Goal: Complete Application Form: Complete application form

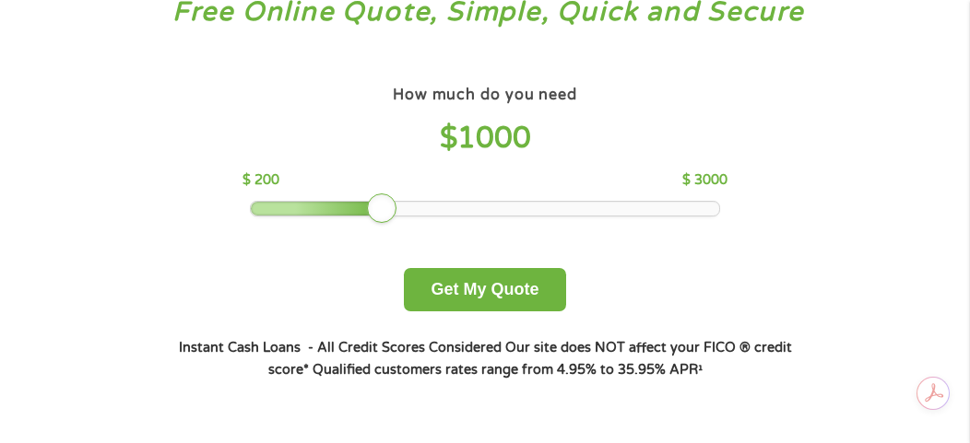
scroll to position [277, 0]
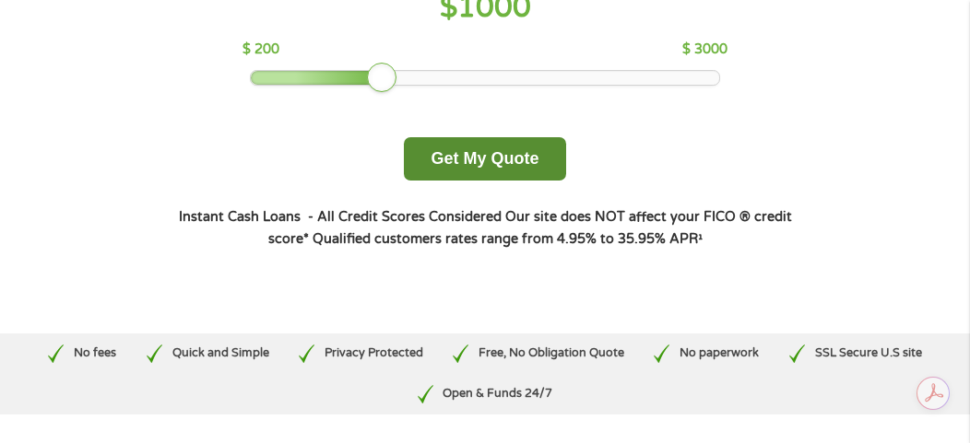
click at [455, 169] on button "Get My Quote" at bounding box center [484, 158] width 161 height 43
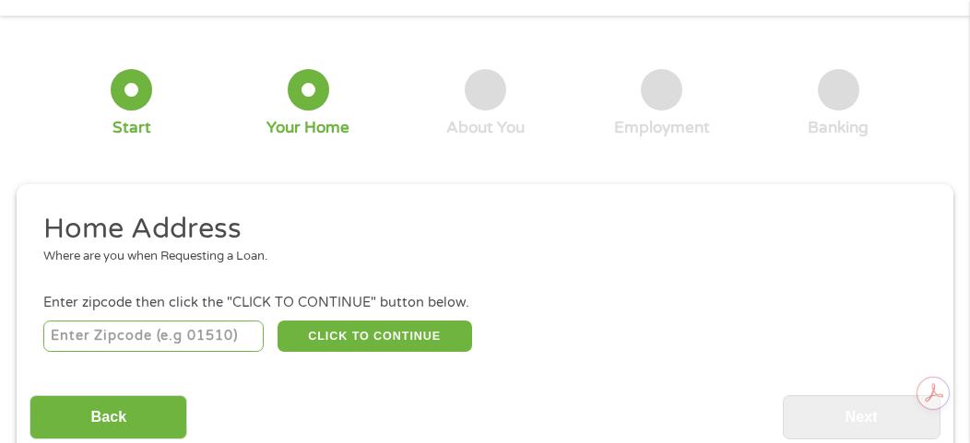
scroll to position [101, 0]
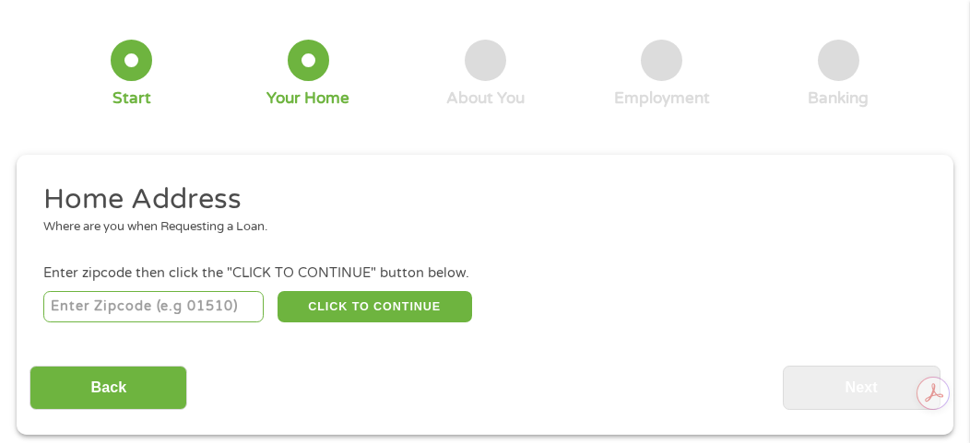
click at [96, 307] on input "number" at bounding box center [153, 306] width 221 height 31
type input "07050"
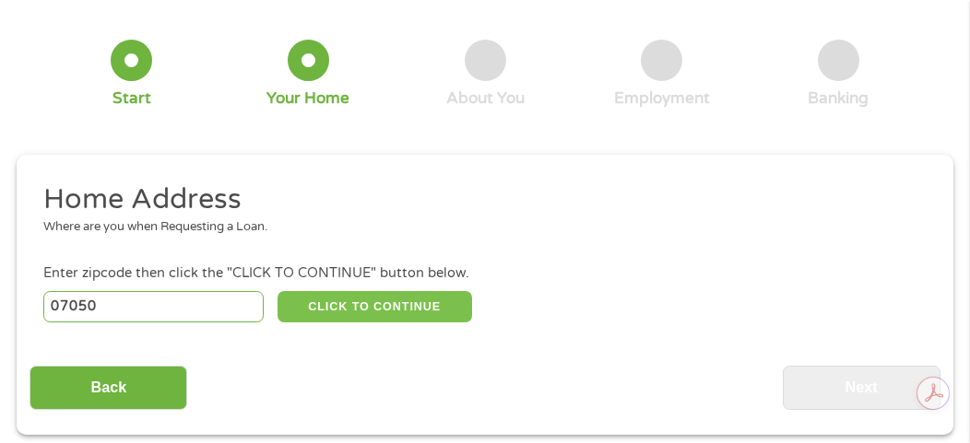
click at [328, 301] on button "CLICK TO CONTINUE" at bounding box center [374, 306] width 195 height 31
type input "07050"
type input "Orange"
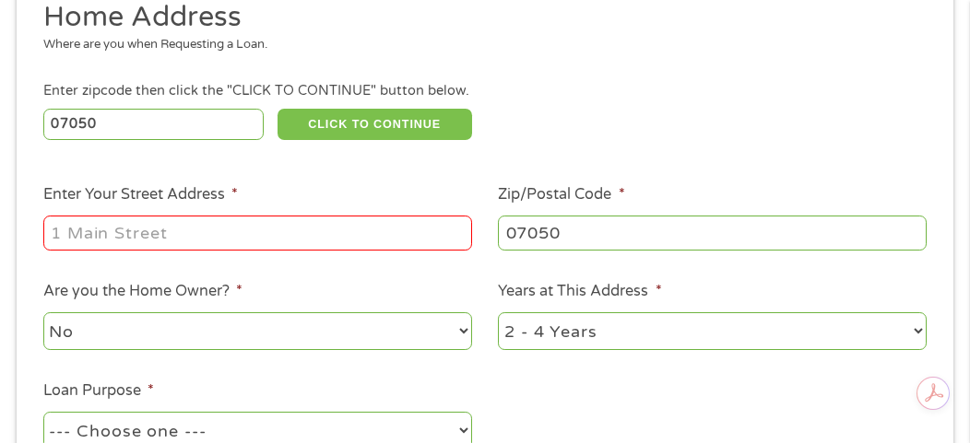
scroll to position [286, 0]
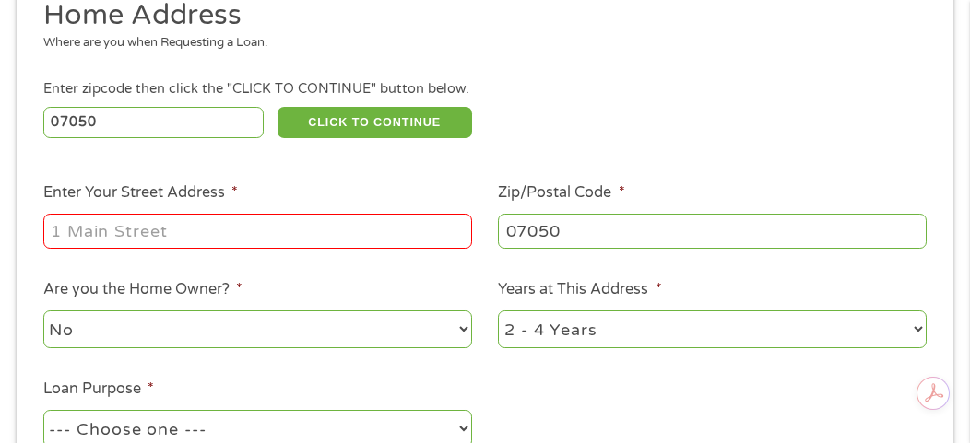
click at [226, 237] on input "Enter Your Street Address *" at bounding box center [257, 231] width 429 height 35
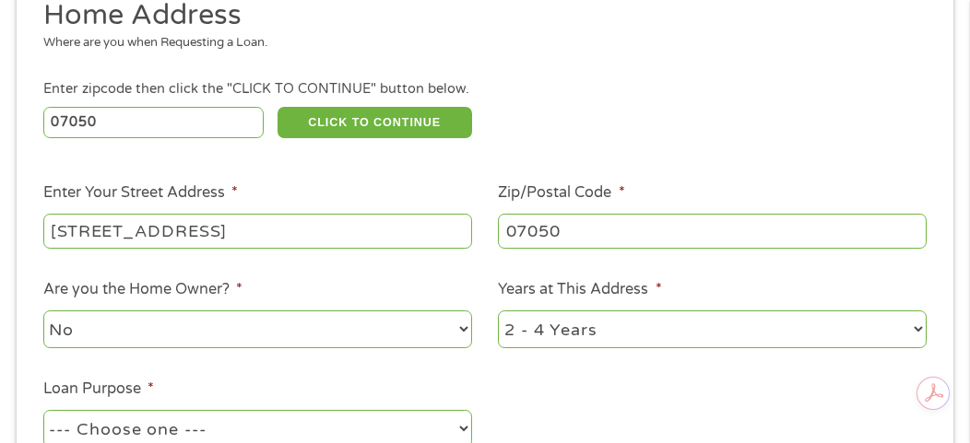
click at [287, 215] on input "550 Central Avenue" at bounding box center [257, 231] width 429 height 35
type input "550 Central Avenue Apt 401"
click at [920, 331] on select "1 Year or less 1 - 2 Years 2 - 4 Years Over 4 Years" at bounding box center [712, 330] width 429 height 38
select select "24months"
click at [498, 312] on select "1 Year or less 1 - 2 Years 2 - 4 Years Over 4 Years" at bounding box center [712, 330] width 429 height 38
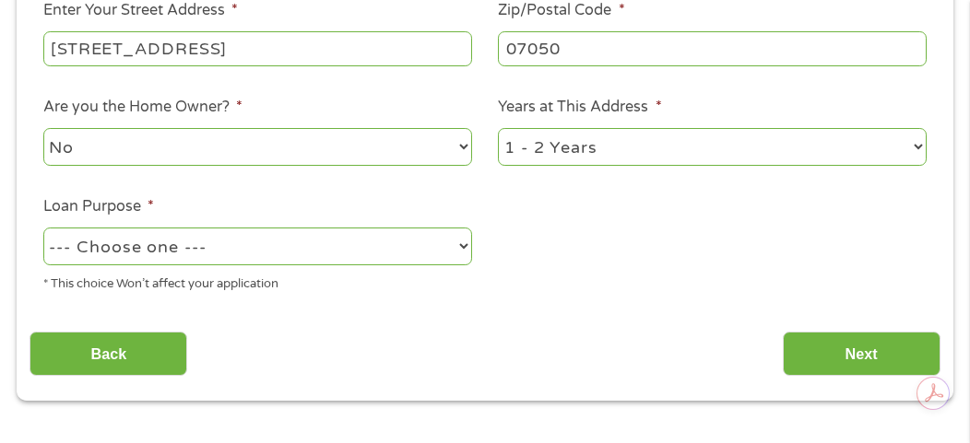
scroll to position [470, 0]
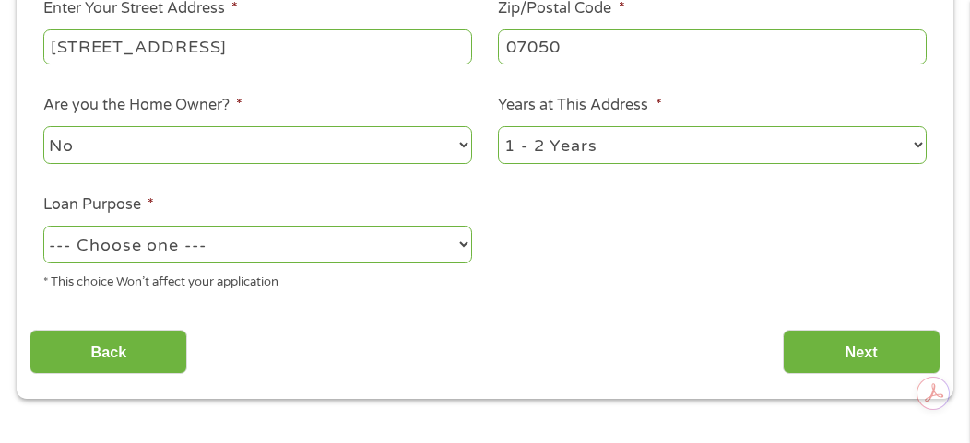
click at [464, 246] on select "--- Choose one --- Pay Bills Debt Consolidation Home Improvement Major Purchase…" at bounding box center [257, 245] width 429 height 38
select select "shorttermcash"
click at [43, 227] on select "--- Choose one --- Pay Bills Debt Consolidation Home Improvement Major Purchase…" at bounding box center [257, 245] width 429 height 38
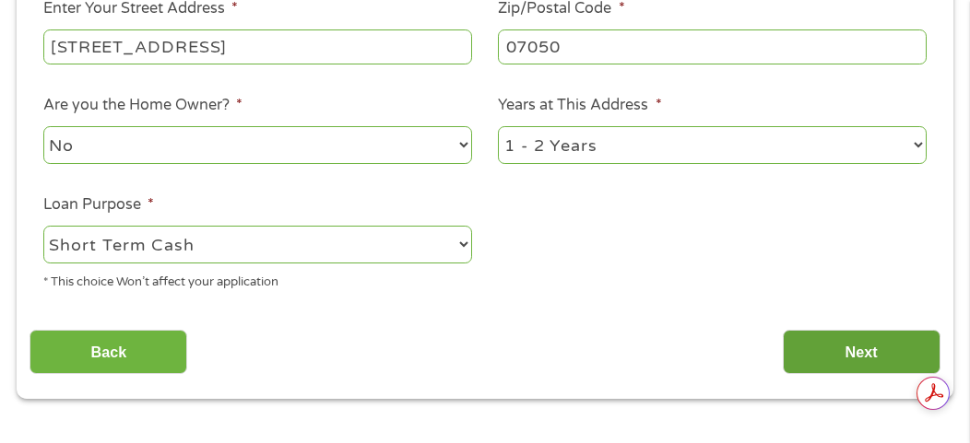
click at [831, 342] on input "Next" at bounding box center [862, 352] width 158 height 45
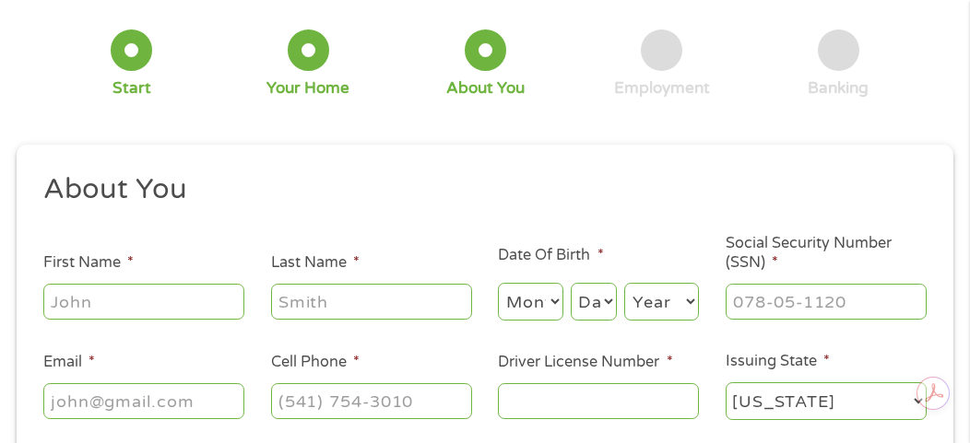
scroll to position [194, 0]
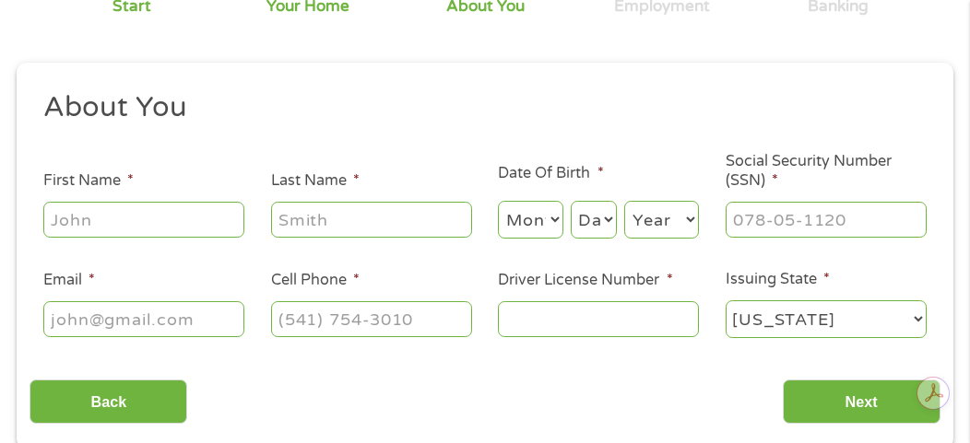
click at [71, 216] on input "First Name *" at bounding box center [143, 219] width 201 height 35
type input "Jacqueline"
type input "Smith"
type input "jacqui0829@gmail.com"
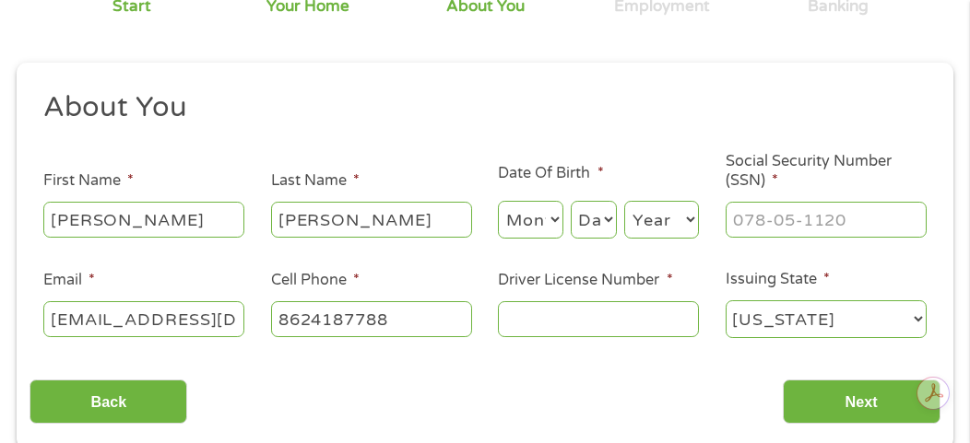
type input "(862) 418-7788"
click at [514, 220] on select "Month 1 2 3 4 5 6 7 8 9 10 11 12" at bounding box center [530, 220] width 65 height 38
select select "8"
click at [498, 202] on select "Month 1 2 3 4 5 6 7 8 9 10 11 12" at bounding box center [530, 220] width 65 height 38
click at [599, 223] on select "Day 1 2 3 4 5 6 7 8 9 10 11 12 13 14 15 16 17 18 19 20 21 22 23 24 25 26 27 28 …" at bounding box center [594, 220] width 46 height 38
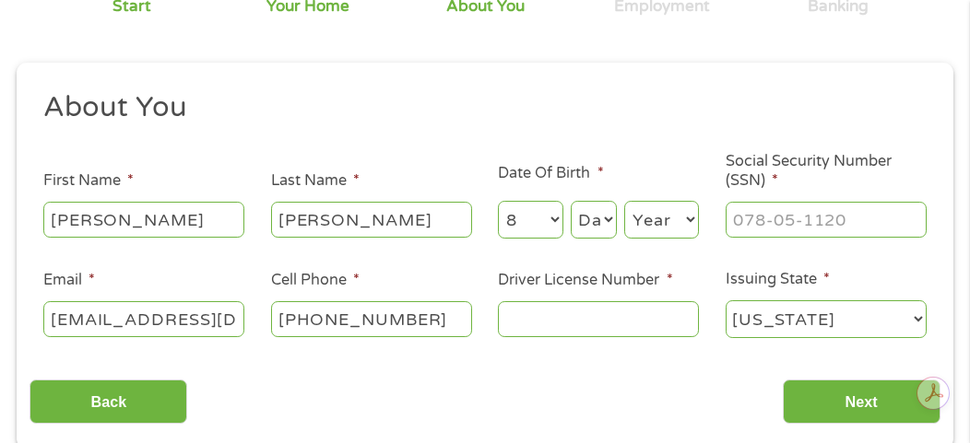
select select "2"
click at [571, 202] on select "Day 1 2 3 4 5 6 7 8 9 10 11 12 13 14 15 16 17 18 19 20 21 22 23 24 25 26 27 28 …" at bounding box center [594, 220] width 46 height 38
click at [691, 224] on select "Year 2007 2006 2005 2004 2003 2002 2001 2000 1999 1998 1997 1996 1995 1994 1993…" at bounding box center [661, 220] width 75 height 38
select select "1950"
click at [624, 202] on select "Year 2007 2006 2005 2004 2003 2002 2001 2000 1999 1998 1997 1996 1995 1994 1993…" at bounding box center [661, 220] width 75 height 38
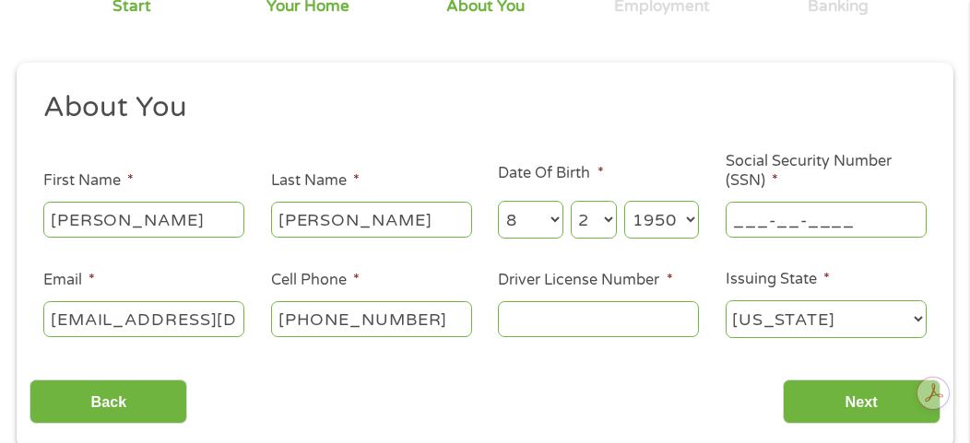
click at [732, 218] on input "___-__-____" at bounding box center [825, 219] width 201 height 35
type input "174-40-7109"
click at [564, 321] on input "Driver License Number *" at bounding box center [598, 318] width 201 height 35
click at [517, 322] on input "Driver License Number *" at bounding box center [598, 318] width 201 height 35
type input "S530439507820"
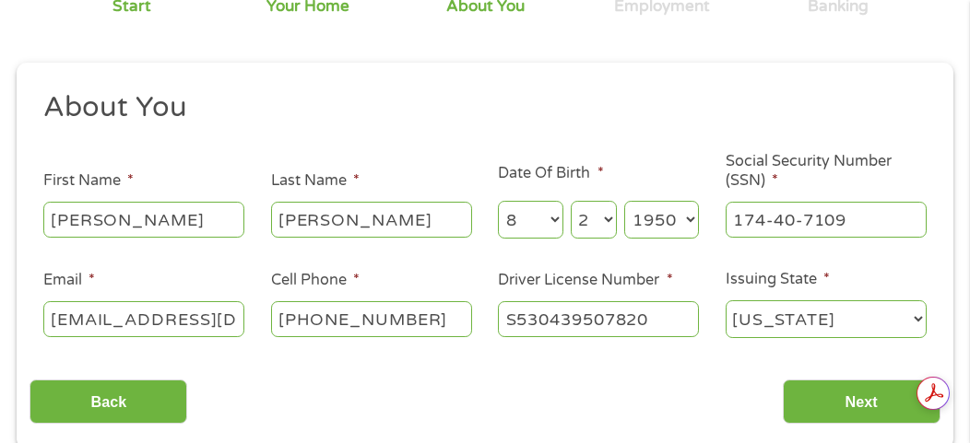
click at [920, 317] on select "Alabama Alaska Arizona Arkansas California Colorado Connecticut Delaware Distri…" at bounding box center [825, 320] width 201 height 38
select select "Florida"
click at [725, 301] on select "Alabama Alaska Arizona Arkansas California Colorado Connecticut Delaware Distri…" at bounding box center [825, 320] width 201 height 38
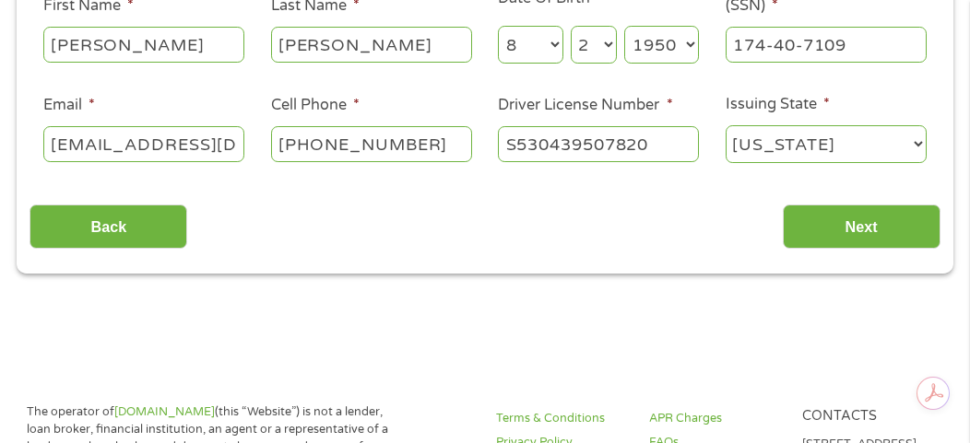
scroll to position [378, 0]
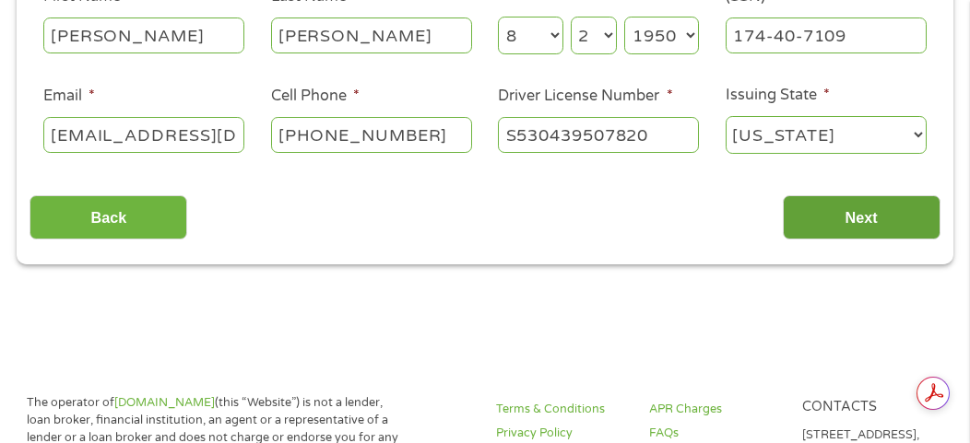
click at [854, 214] on input "Next" at bounding box center [862, 217] width 158 height 45
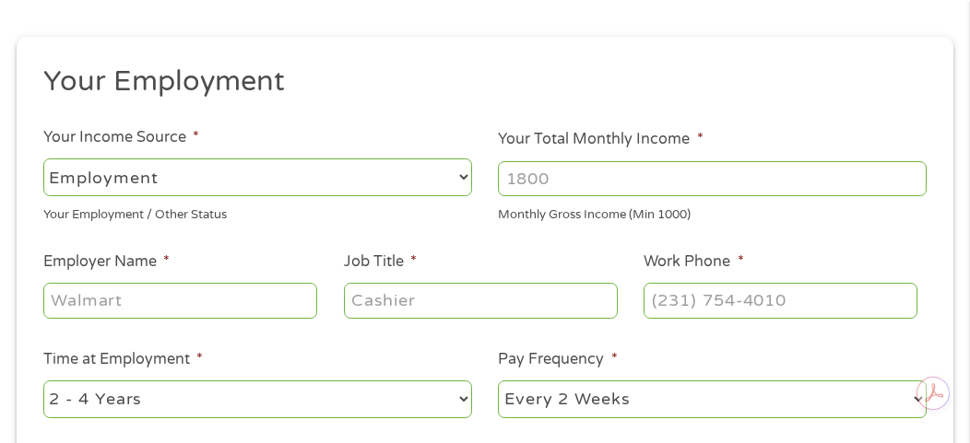
scroll to position [194, 0]
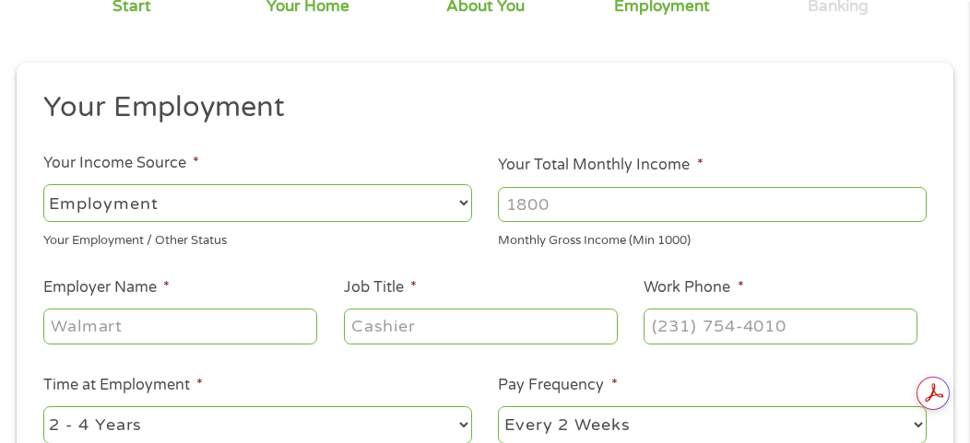
click at [460, 201] on select "--- Choose one --- Employment Self Employed Benefits" at bounding box center [257, 203] width 429 height 38
select select "benefits"
click at [43, 184] on select "--- Choose one --- Employment Self Employed Benefits" at bounding box center [257, 203] width 429 height 38
type input "Other"
type input "(862) 418-7788"
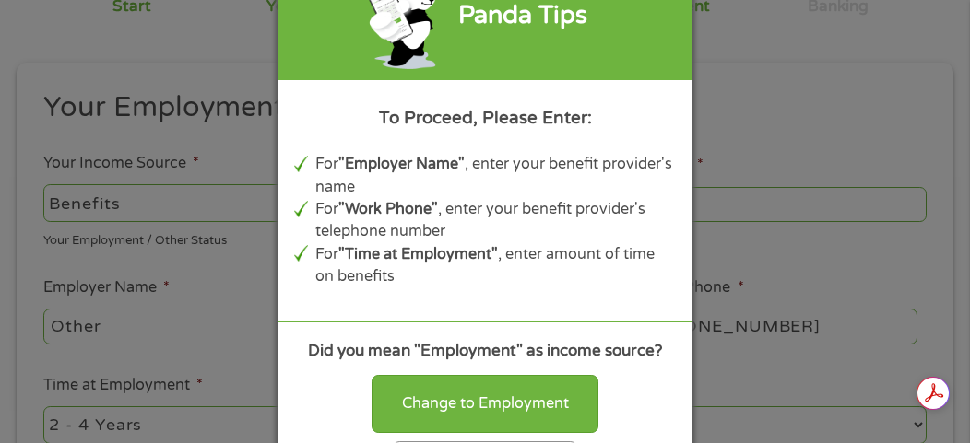
click at [229, 268] on div "Panda Tips To Proceed, Please Enter: For "Employer Name" , enter your benefit p…" at bounding box center [485, 221] width 970 height 443
click at [666, 377] on div "Change to Employment Continue with selection" at bounding box center [485, 421] width 382 height 108
click at [824, 120] on div "Panda Tips To Proceed, Please Enter: For "Employer Name" , enter your benefit p…" at bounding box center [485, 221] width 970 height 443
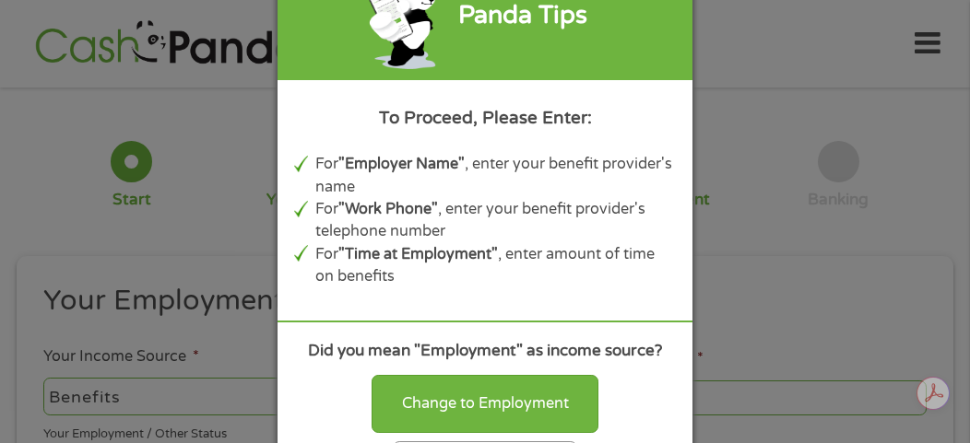
scroll to position [0, 0]
drag, startPoint x: 655, startPoint y: 41, endPoint x: 664, endPoint y: 56, distance: 16.9
click at [664, 56] on div "Panda Tips" at bounding box center [484, 15] width 415 height 128
click at [673, 12] on div "Panda Tips" at bounding box center [484, 15] width 415 height 128
click at [675, 3] on div "Panda Tips" at bounding box center [484, 15] width 415 height 128
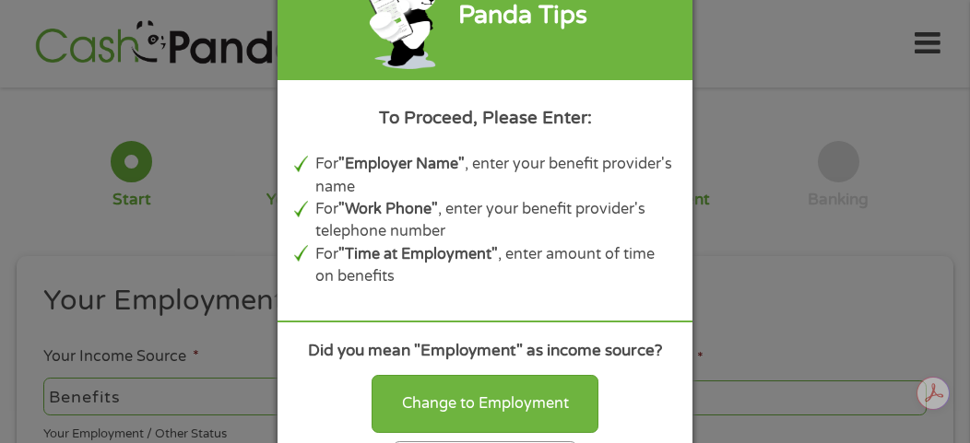
click at [761, 5] on div "Panda Tips To Proceed, Please Enter: For "Employer Name" , enter your benefit p…" at bounding box center [485, 221] width 970 height 443
drag, startPoint x: 656, startPoint y: 18, endPoint x: 769, endPoint y: 40, distance: 114.6
click at [769, 40] on div "Panda Tips To Proceed, Please Enter: For "Employer Name" , enter your benefit p…" at bounding box center [485, 221] width 970 height 443
click at [168, 235] on div "Panda Tips To Proceed, Please Enter: For "Employer Name" , enter your benefit p…" at bounding box center [485, 221] width 970 height 443
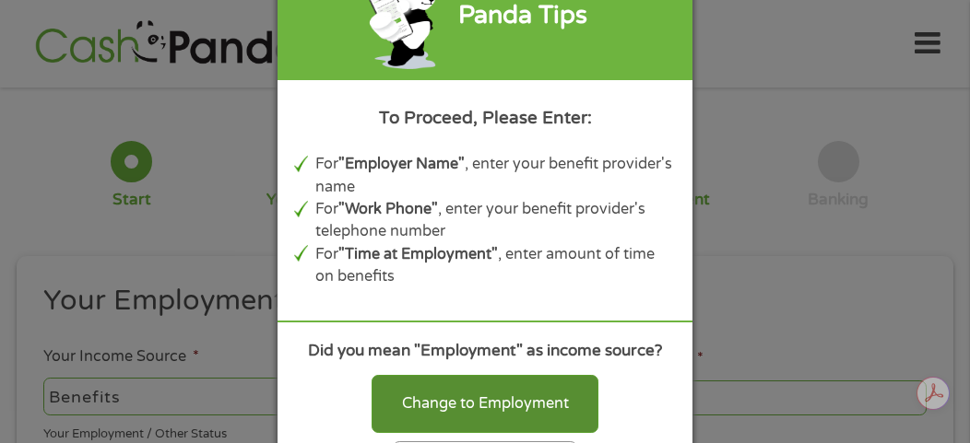
click at [429, 404] on div "Change to Employment" at bounding box center [484, 403] width 227 height 57
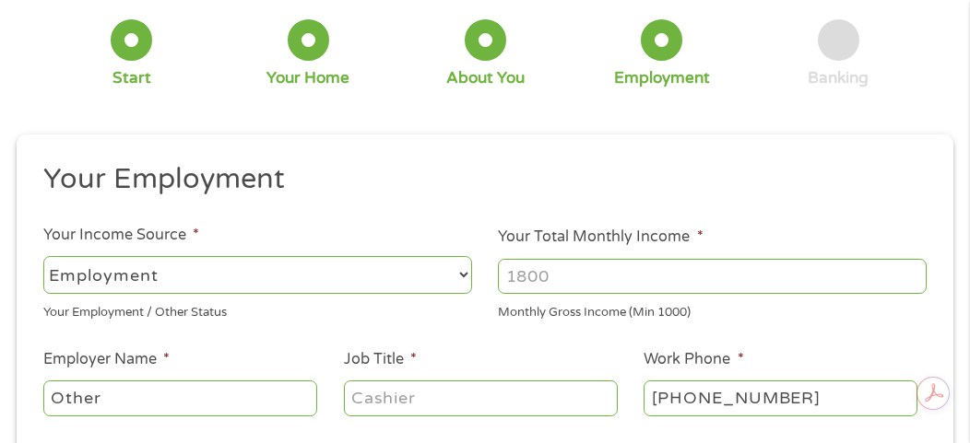
scroll to position [184, 0]
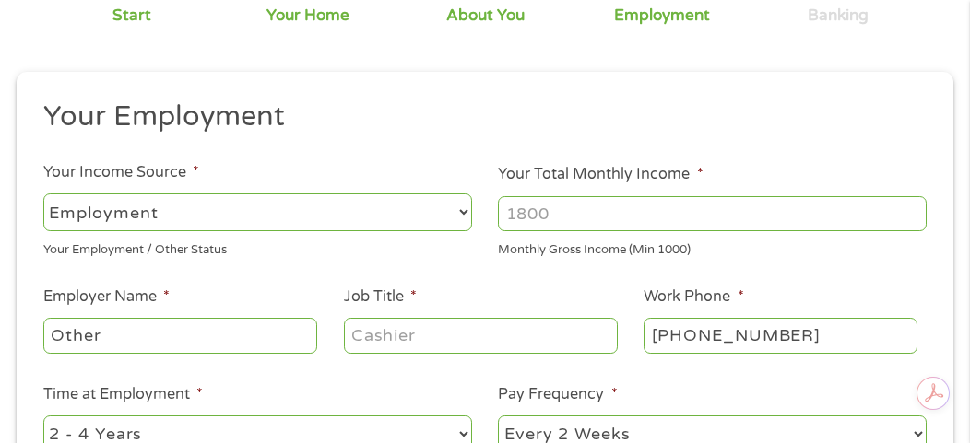
click at [463, 213] on select "--- Choose one --- Employment Self Employed Benefits" at bounding box center [257, 213] width 429 height 38
select select "benefits"
click at [43, 194] on select "--- Choose one --- Employment Self Employed Benefits" at bounding box center [257, 213] width 429 height 38
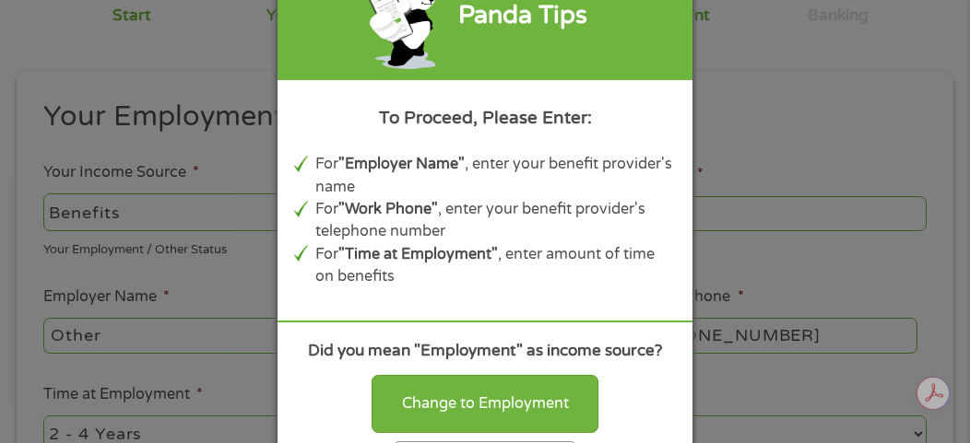
click at [119, 268] on div "Panda Tips To Proceed, Please Enter: For "Employer Name" , enter your benefit p…" at bounding box center [485, 221] width 970 height 443
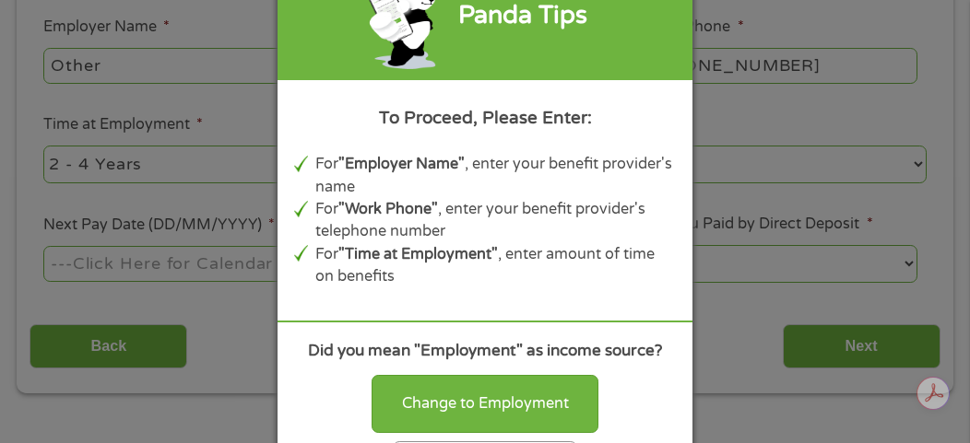
scroll to position [461, 0]
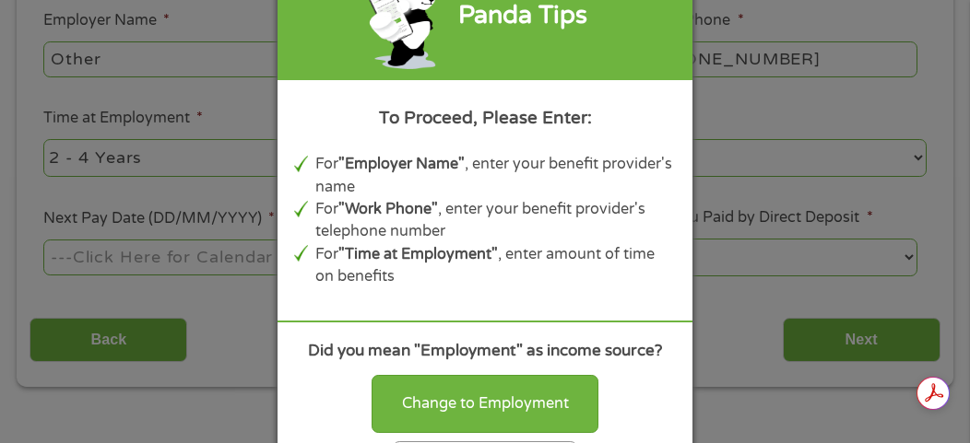
click at [663, 428] on div "Change to Employment Continue with selection" at bounding box center [485, 421] width 382 height 108
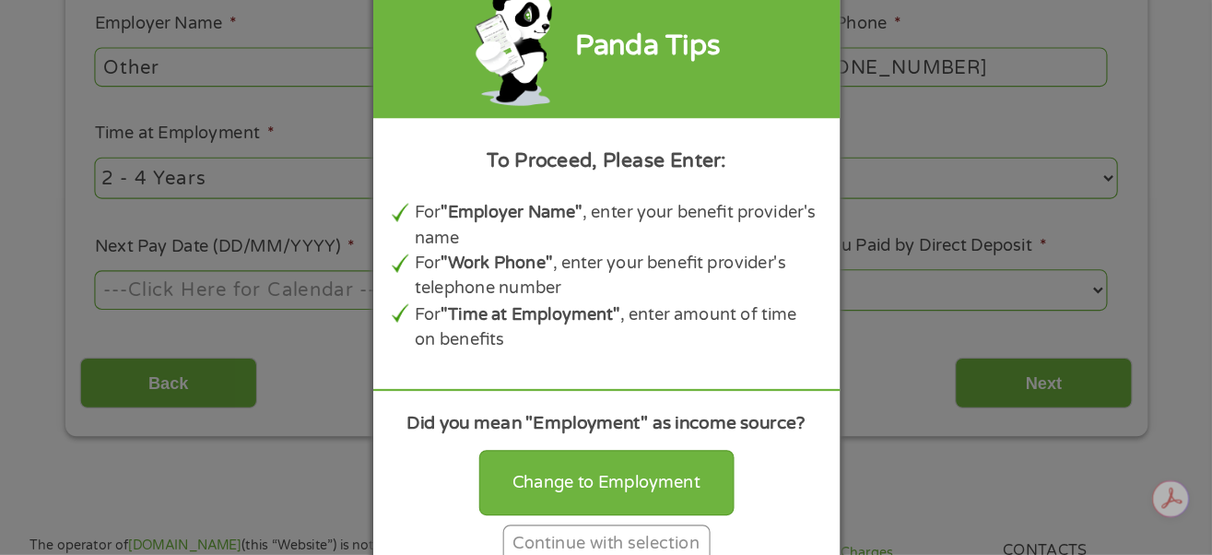
scroll to position [447, 0]
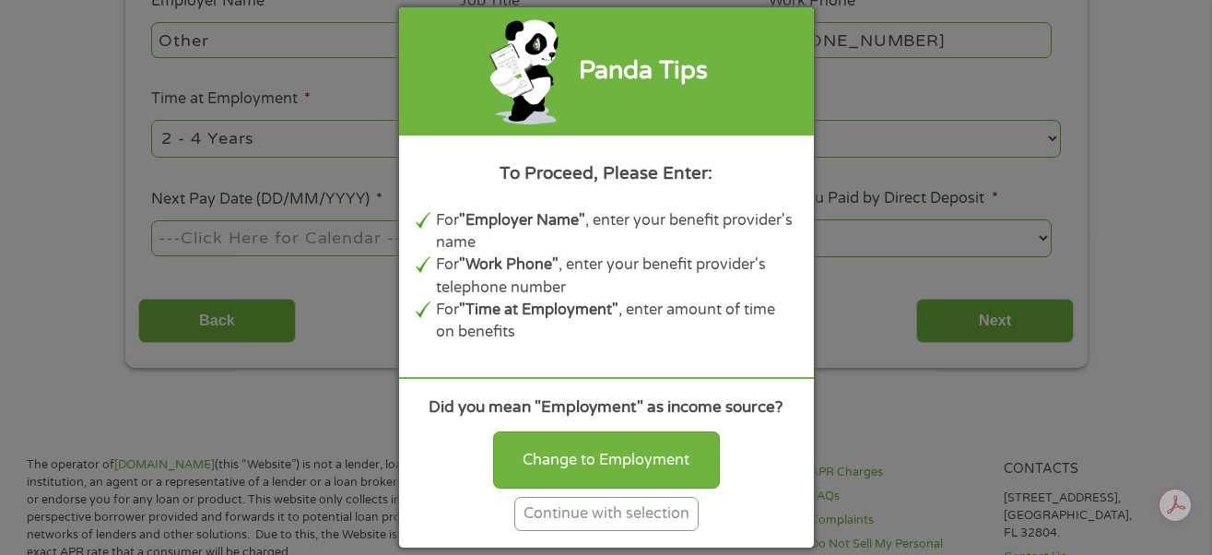
drag, startPoint x: 866, startPoint y: 2, endPoint x: 656, endPoint y: 518, distance: 557.4
click at [656, 518] on div "Continue with selection" at bounding box center [606, 514] width 184 height 34
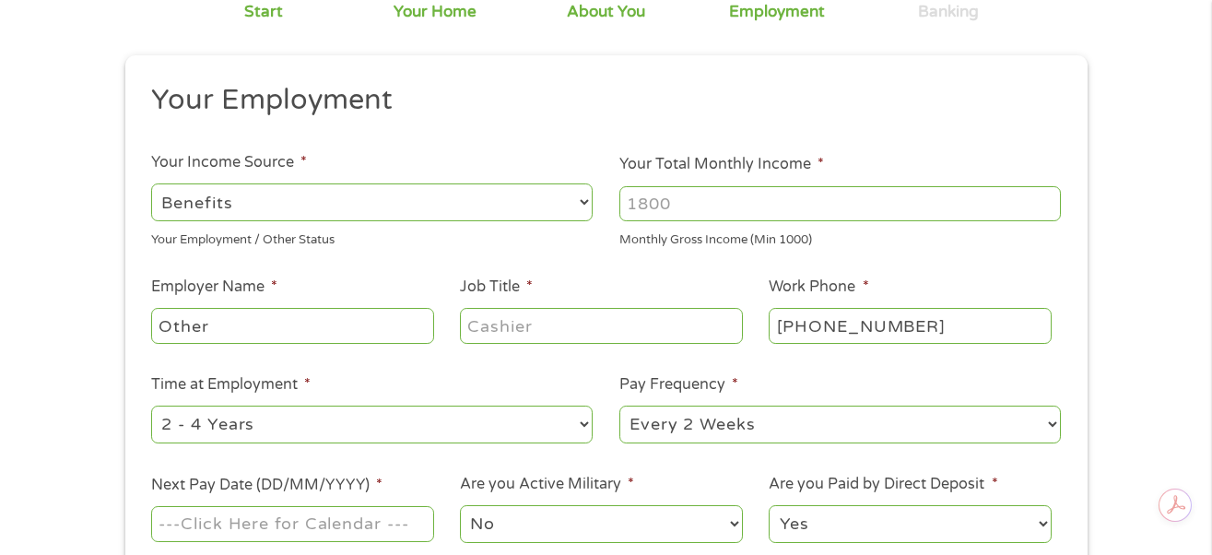
scroll to position [101, 0]
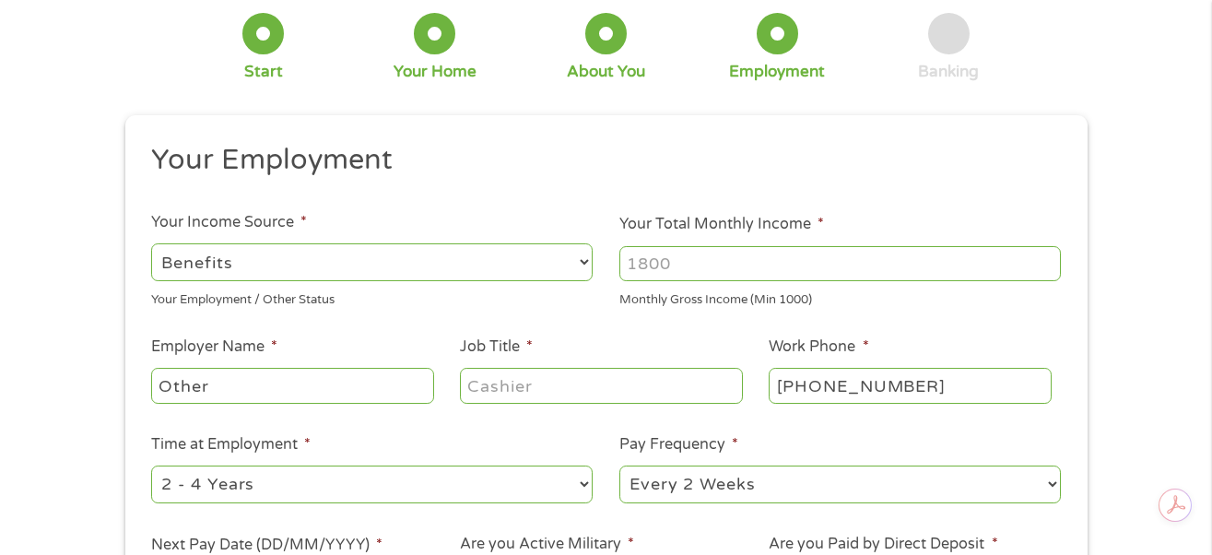
drag, startPoint x: 714, startPoint y: 265, endPoint x: 613, endPoint y: 251, distance: 102.3
click at [613, 251] on li "Your Total Monthly Income * Monthly Gross Income (Min 1000)" at bounding box center [841, 261] width 468 height 96
click at [1045, 265] on input "1000" at bounding box center [840, 263] width 442 height 35
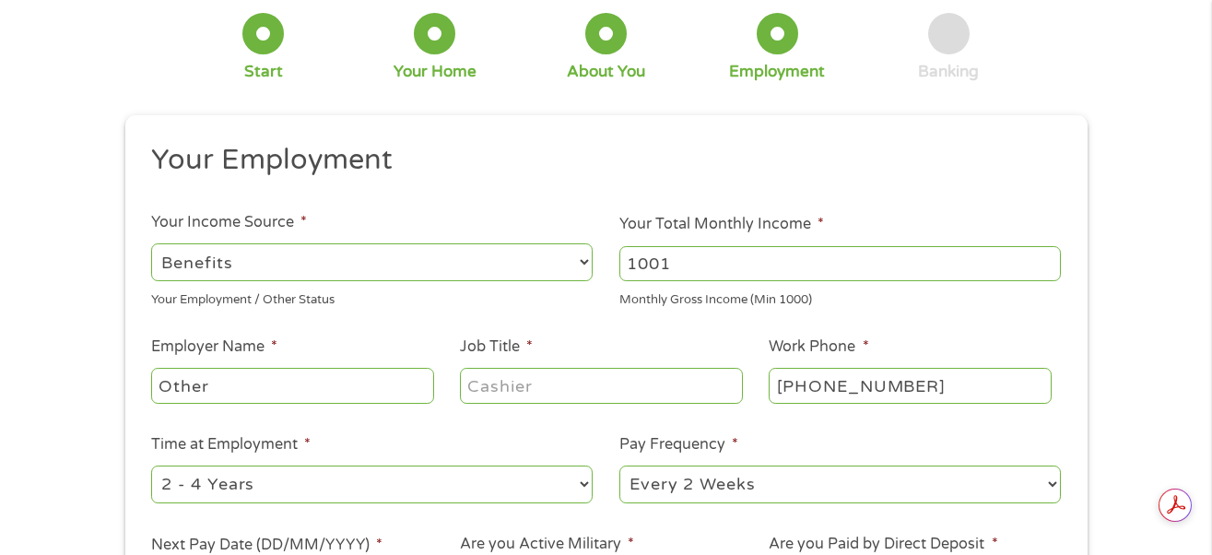
click at [1043, 261] on input "1001" at bounding box center [840, 263] width 442 height 35
click at [1043, 261] on input "1002" at bounding box center [840, 263] width 442 height 35
click at [1044, 255] on input "1003" at bounding box center [840, 263] width 442 height 35
drag, startPoint x: 1046, startPoint y: 255, endPoint x: 1150, endPoint y: 257, distance: 104.2
click at [1061, 257] on input "1667" at bounding box center [840, 263] width 442 height 35
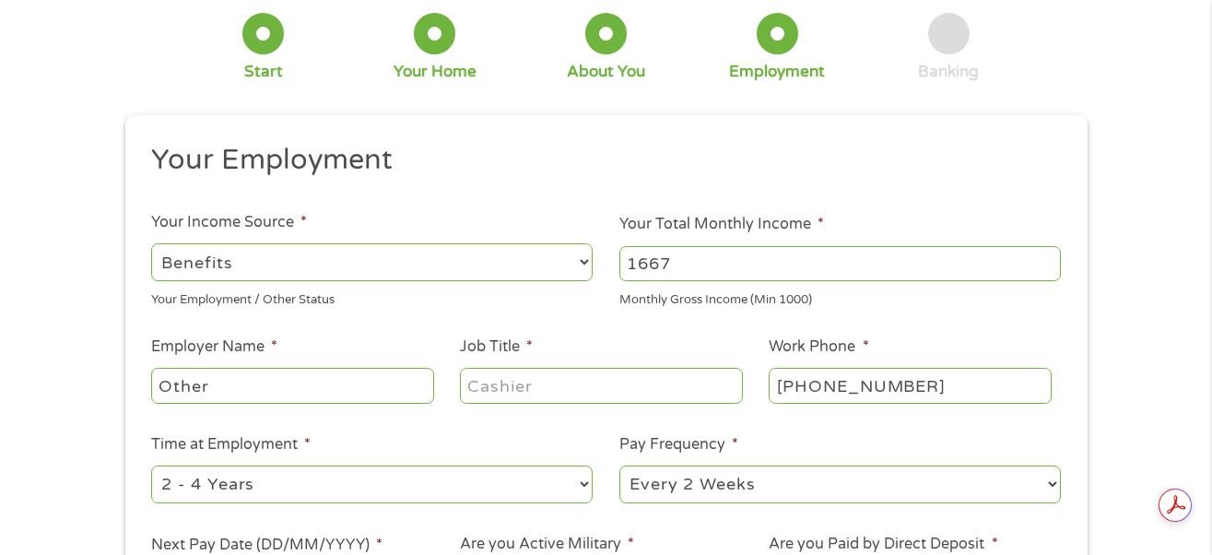
drag, startPoint x: 968, startPoint y: 241, endPoint x: 1046, endPoint y: 244, distance: 78.4
click at [1014, 244] on div "1667" at bounding box center [840, 263] width 442 height 42
drag, startPoint x: 1046, startPoint y: 244, endPoint x: 1047, endPoint y: 255, distance: 11.1
click at [1047, 248] on input "1667" at bounding box center [840, 263] width 442 height 35
click at [1046, 257] on input "1669" at bounding box center [840, 263] width 442 height 35
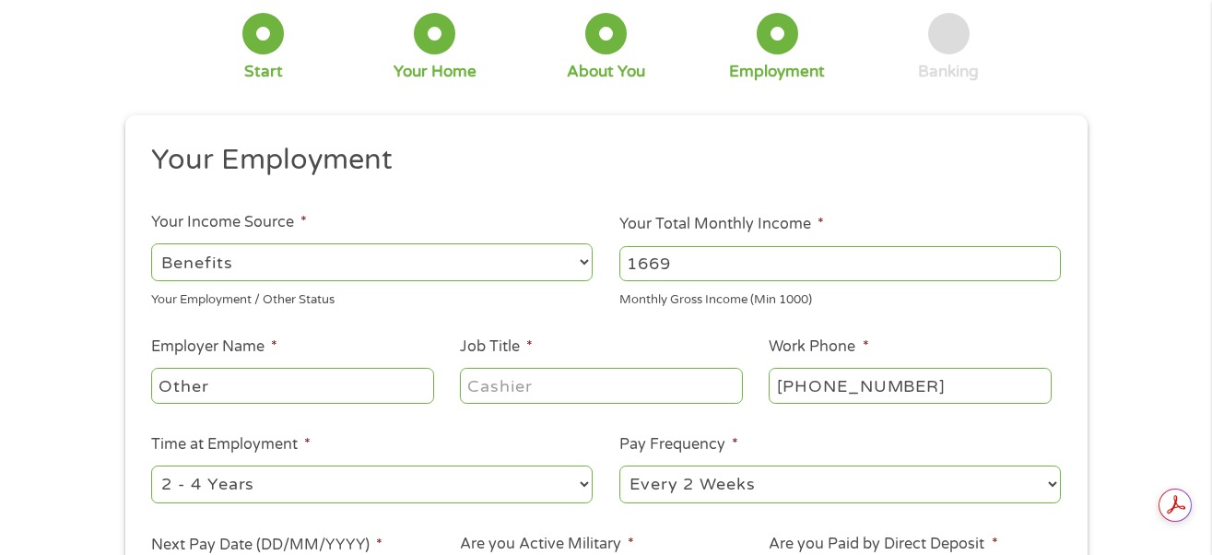
drag, startPoint x: 689, startPoint y: 261, endPoint x: 622, endPoint y: 253, distance: 66.8
click at [622, 253] on input "1669" at bounding box center [840, 263] width 442 height 35
type input "2850"
click at [693, 324] on ul "Your Employment Your Income Source * --- Choose one --- Employment Self Employe…" at bounding box center [606, 380] width 936 height 477
drag, startPoint x: 230, startPoint y: 383, endPoint x: 121, endPoint y: 386, distance: 108.8
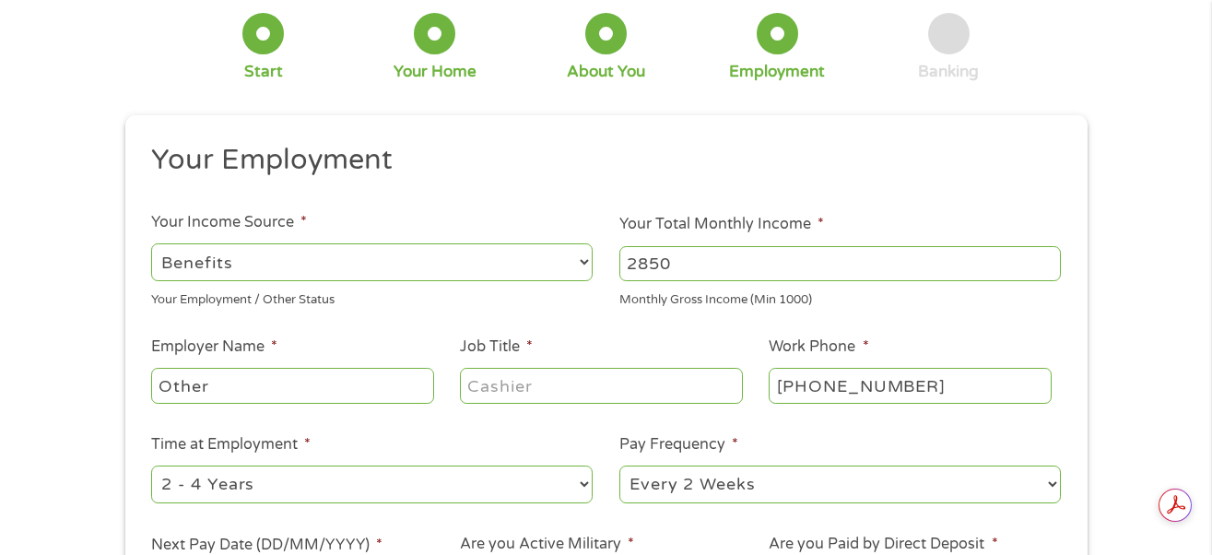
click at [121, 386] on div "1 Start 2 Your Home 3 About You 4 Employment 5 Banking 6 This field is hidden w…" at bounding box center [607, 349] width 996 height 727
type input "Social Security"
click at [605, 383] on input "Job Title *" at bounding box center [601, 385] width 282 height 35
drag, startPoint x: 567, startPoint y: 383, endPoint x: 387, endPoint y: 398, distance: 180.4
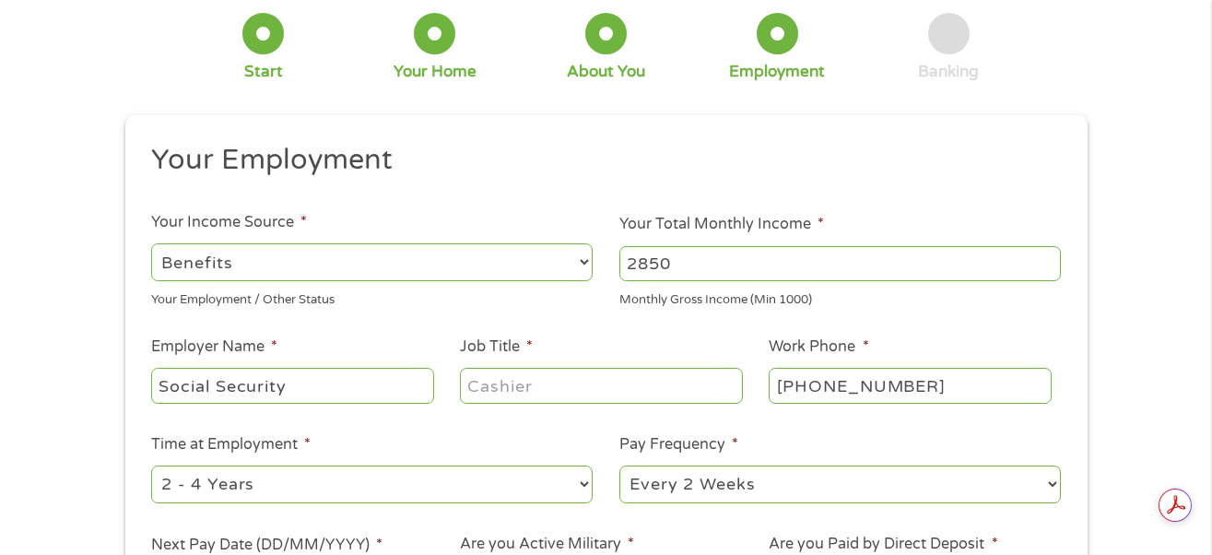
click at [387, 398] on ul "Your Employment Your Income Source * --- Choose one --- Employment Self Employe…" at bounding box center [606, 380] width 936 height 477
type input "Retired"
click at [936, 386] on input "(862) 418-7788" at bounding box center [910, 385] width 282 height 35
type input "(800) 772-1213"
click at [582, 484] on select "--- Choose one --- 1 Year or less 1 - 2 Years 2 - 4 Years Over 4 Years" at bounding box center [372, 485] width 442 height 38
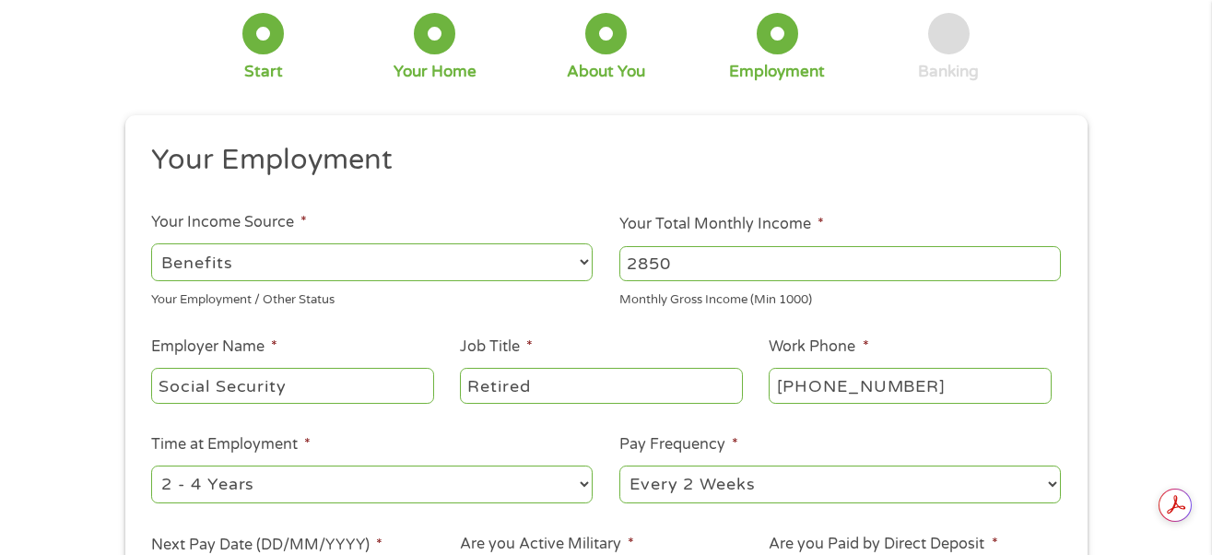
select select "60months"
click at [151, 466] on select "--- Choose one --- 1 Year or less 1 - 2 Years 2 - 4 Years Over 4 Years" at bounding box center [372, 485] width 442 height 38
click at [1053, 481] on select "--- Choose one --- Every 2 Weeks Every Week Monthly Semi-Monthly" at bounding box center [840, 485] width 442 height 38
select select "monthly"
click at [619, 466] on select "--- Choose one --- Every 2 Weeks Every Week Monthly Semi-Monthly" at bounding box center [840, 485] width 442 height 38
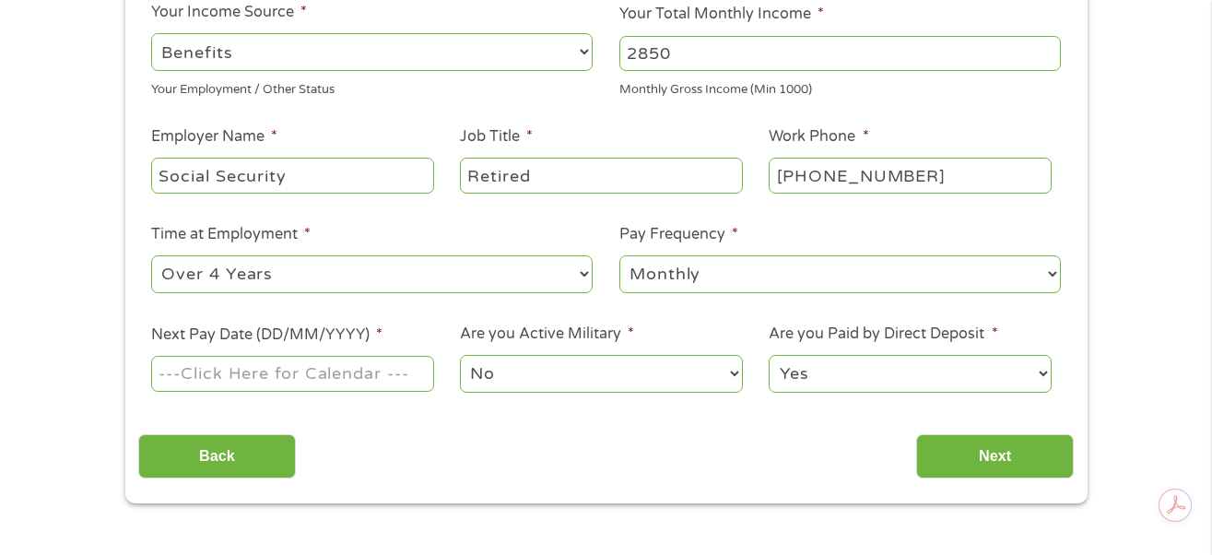
scroll to position [332, 0]
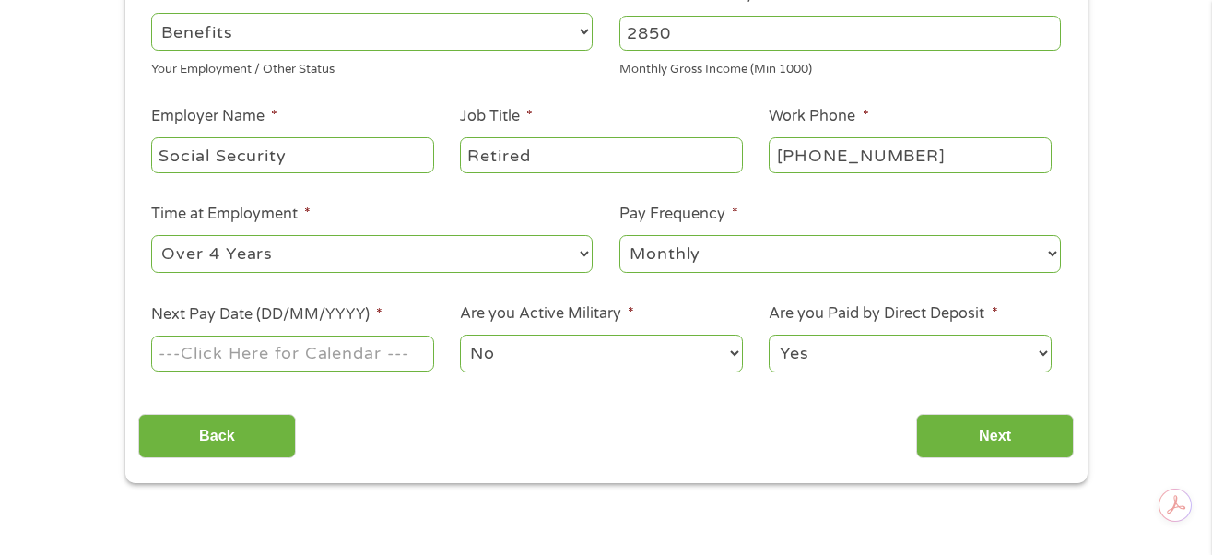
click at [383, 352] on input "Next Pay Date (DD/MM/YYYY) *" at bounding box center [292, 353] width 282 height 35
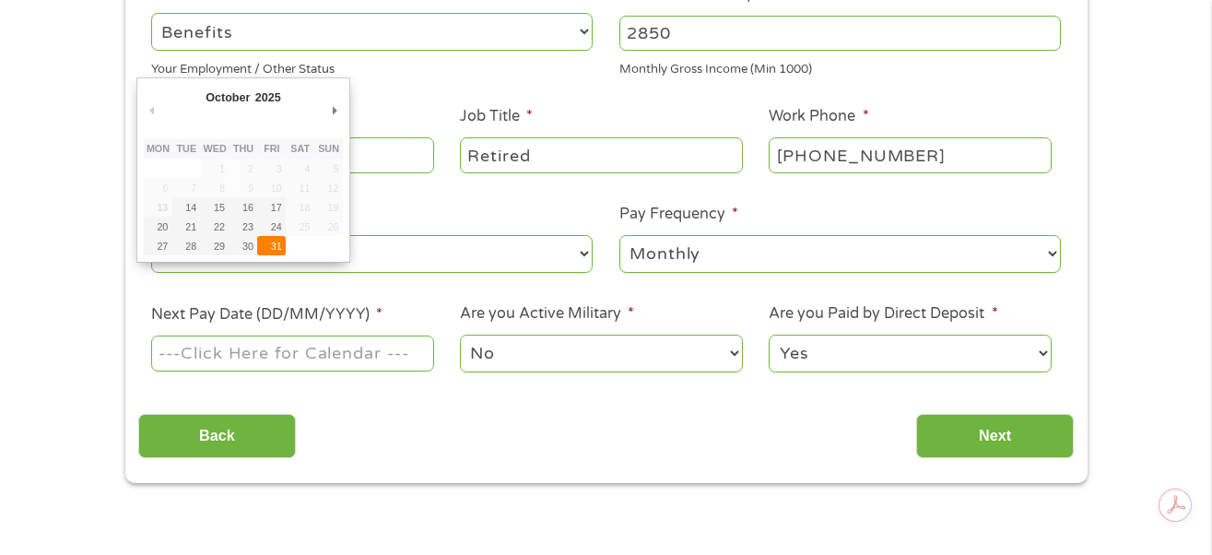
type input "31/10/2025"
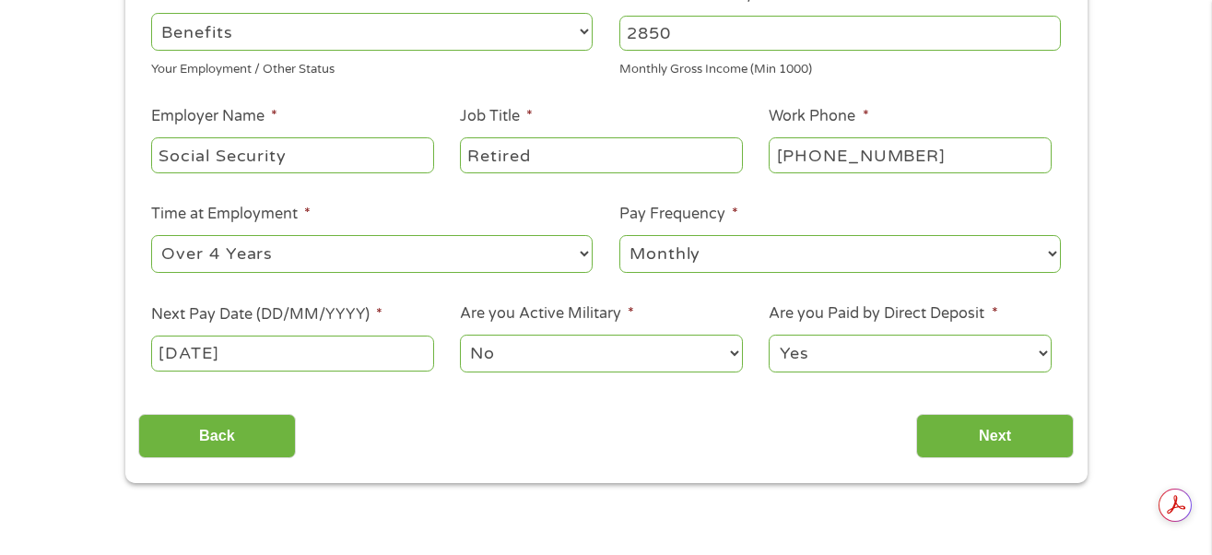
click at [1044, 256] on select "--- Choose one --- Every 2 Weeks Every Week Monthly Semi-Monthly" at bounding box center [840, 254] width 442 height 38
select select "semimonthly"
click at [619, 235] on select "--- Choose one --- Every 2 Weeks Every Week Monthly Semi-Monthly" at bounding box center [840, 254] width 442 height 38
click at [990, 432] on input "Next" at bounding box center [995, 436] width 158 height 45
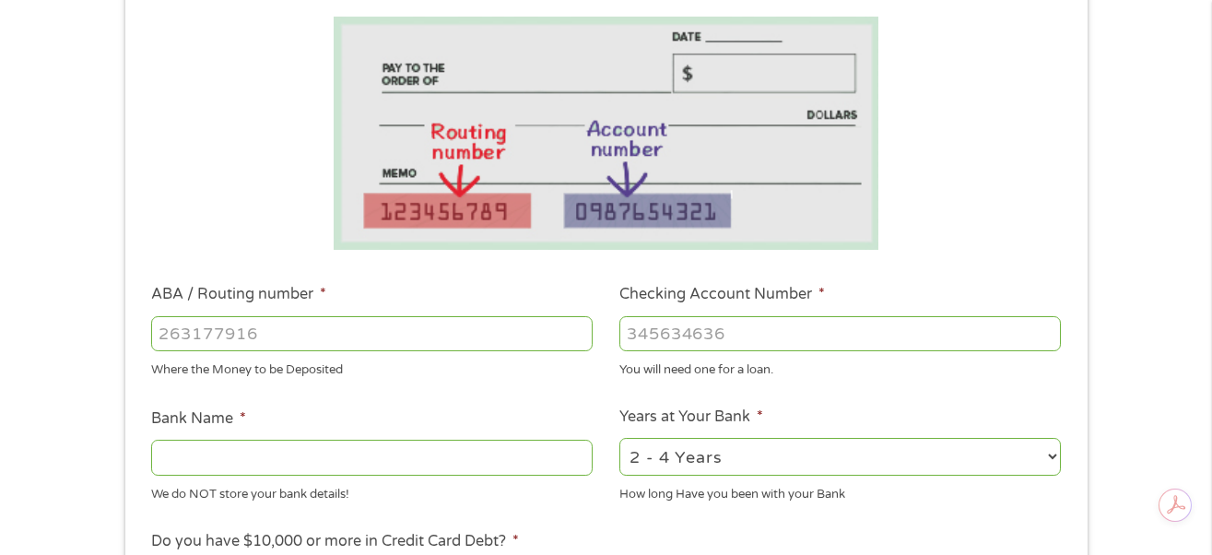
scroll to position [346, 0]
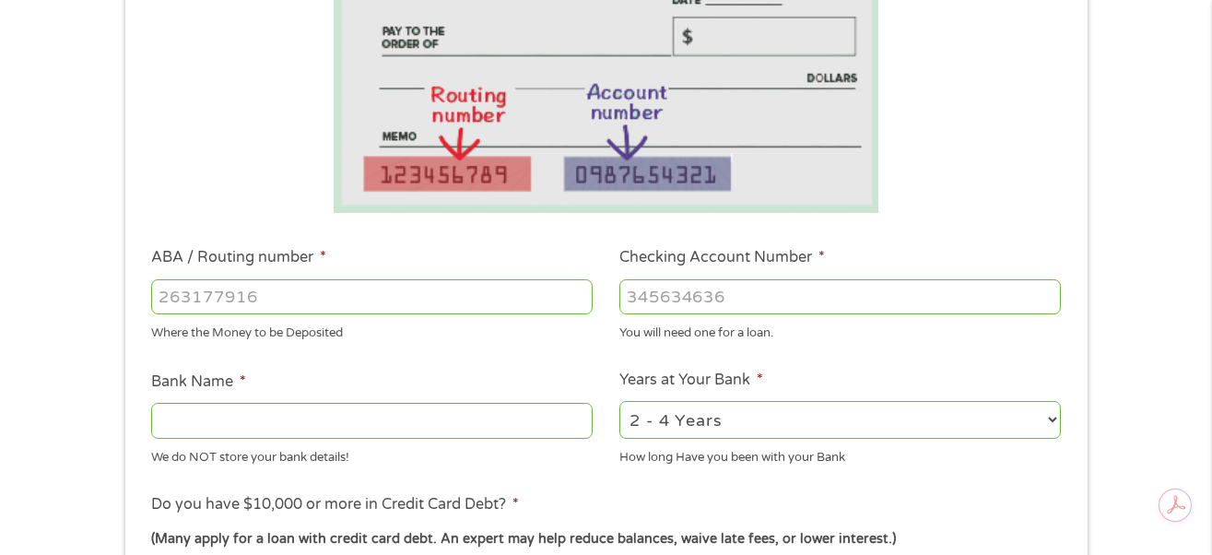
click at [281, 301] on input "ABA / Routing number *" at bounding box center [372, 296] width 442 height 35
drag, startPoint x: 161, startPoint y: 288, endPoint x: 300, endPoint y: 287, distance: 138.3
click at [300, 287] on input "ABA / Routing number *" at bounding box center [372, 296] width 442 height 35
click at [574, 301] on input "-1" at bounding box center [372, 296] width 442 height 35
click at [574, 301] on input "-2" at bounding box center [372, 296] width 442 height 35
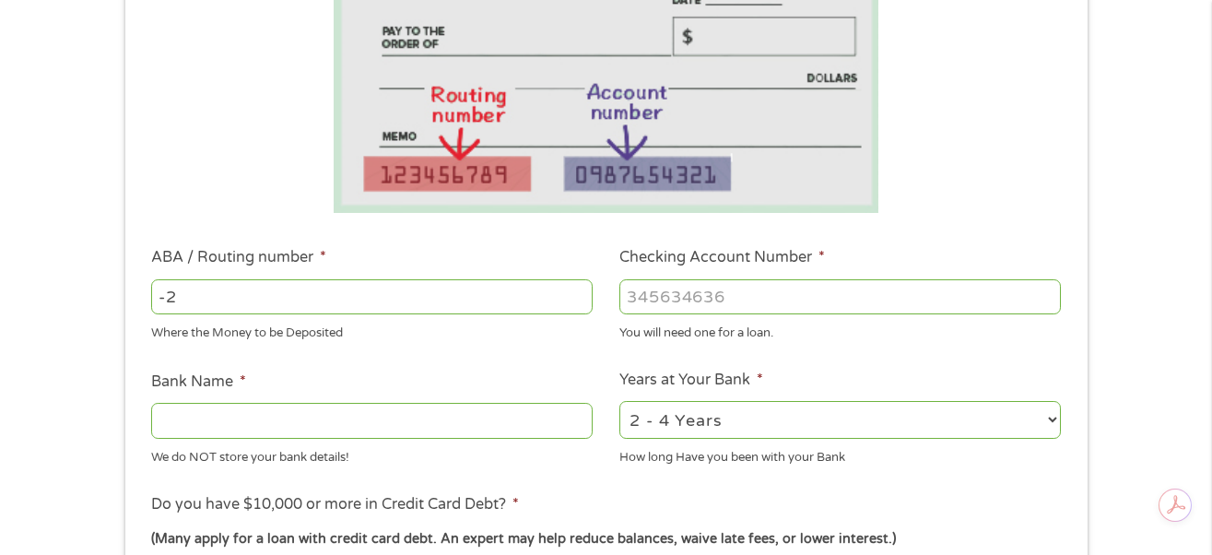
drag, startPoint x: 215, startPoint y: 296, endPoint x: 32, endPoint y: 302, distance: 182.6
click at [41, 296] on div "1 Start 2 Your Home 3 About You 4 Employment 5 Banking 6 This field is hidden w…" at bounding box center [606, 326] width 1212 height 1169
type input "031101279"
type input "THE BANCORP BANK"
type input "031101279"
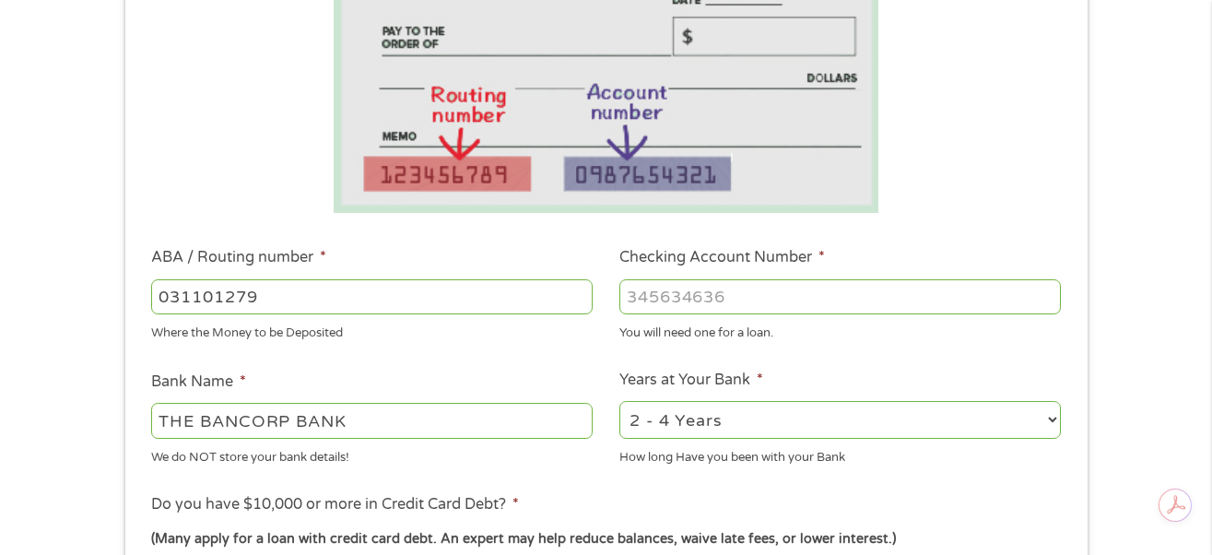
drag, startPoint x: 760, startPoint y: 297, endPoint x: 590, endPoint y: 308, distance: 170.0
click at [582, 310] on ul "Bank Information Where do you want the funds deposited? ABA / Routing number * …" at bounding box center [606, 357] width 936 height 918
drag, startPoint x: 624, startPoint y: 293, endPoint x: 780, endPoint y: 289, distance: 155.9
click at [780, 289] on input "Checking Account Number *" at bounding box center [840, 296] width 442 height 35
type input "766138648510"
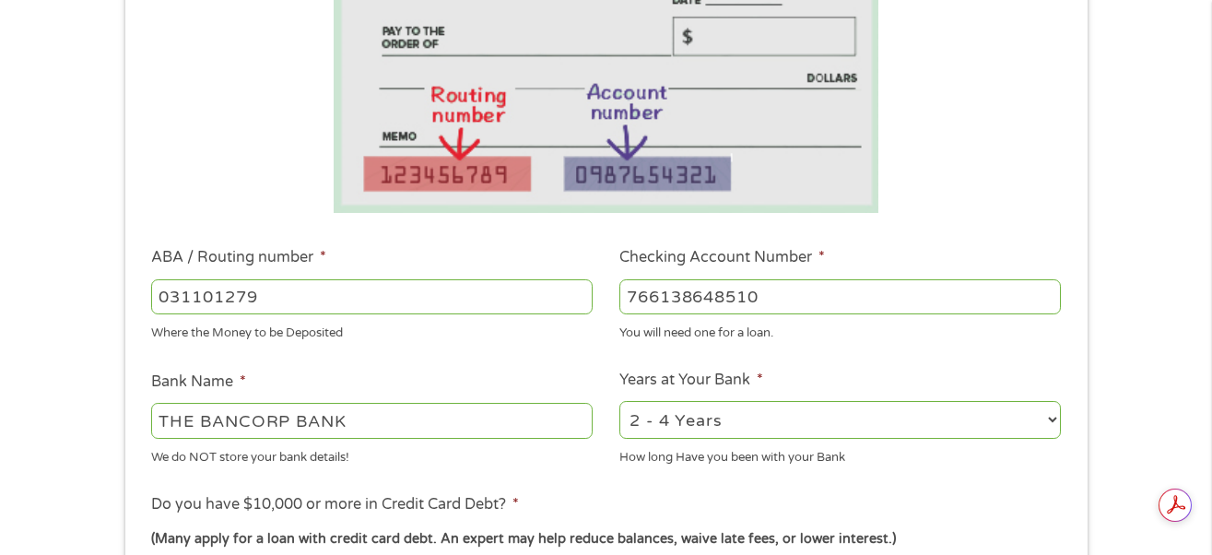
click at [1046, 419] on select "2 - 4 Years 6 - 12 Months 1 - 2 Years Over 4 Years" at bounding box center [840, 420] width 442 height 38
select select "24months"
click at [619, 402] on select "2 - 4 Years 6 - 12 Months 1 - 2 Years Over 4 Years" at bounding box center [840, 420] width 442 height 38
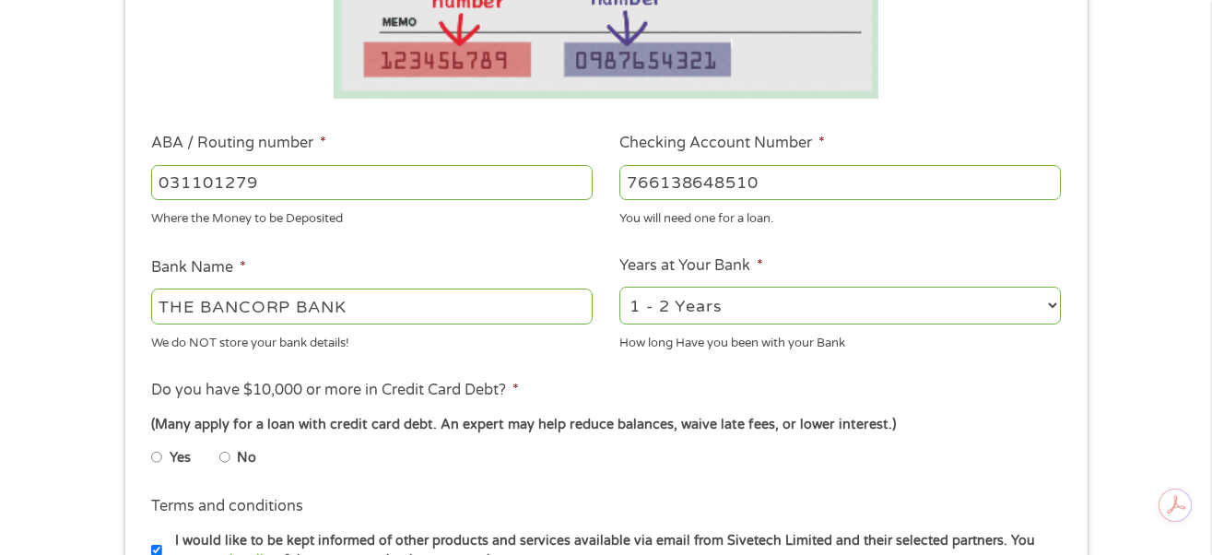
scroll to position [576, 0]
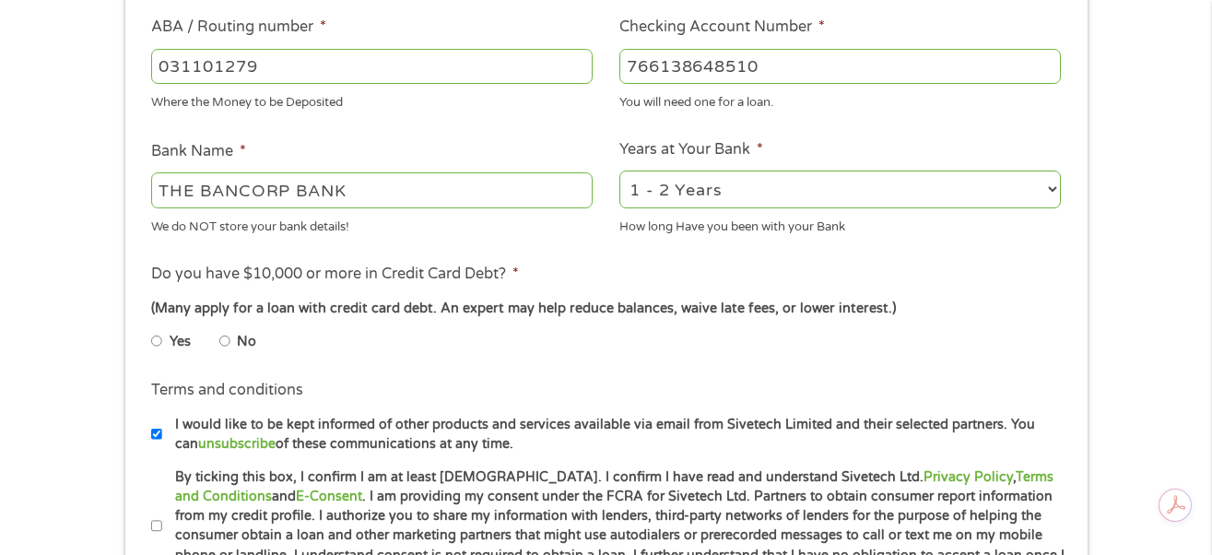
click at [221, 343] on input "No" at bounding box center [224, 340] width 11 height 29
radio input "true"
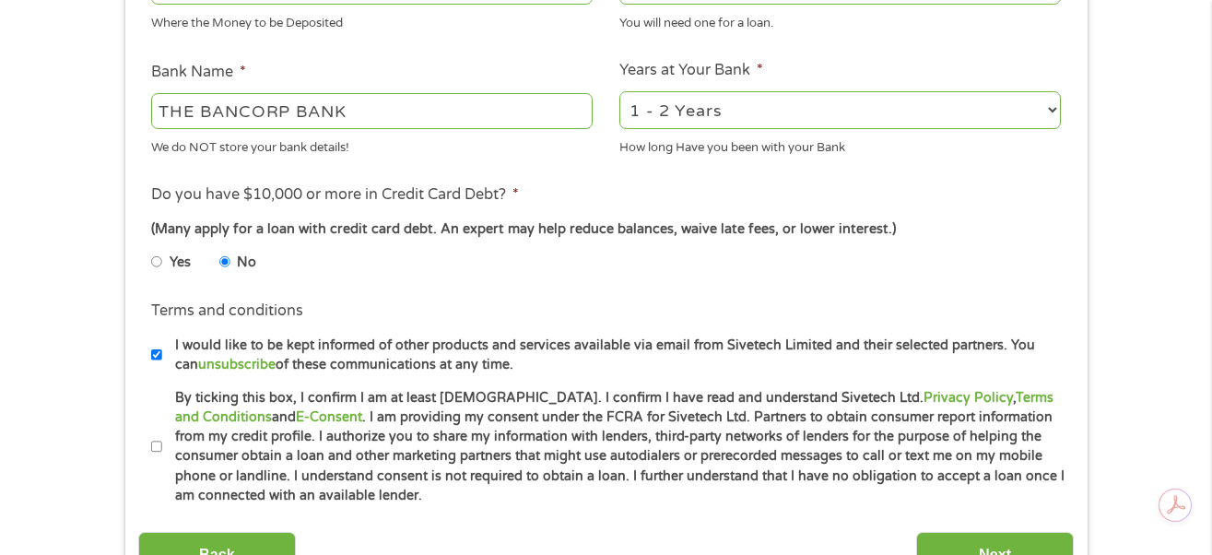
scroll to position [691, 0]
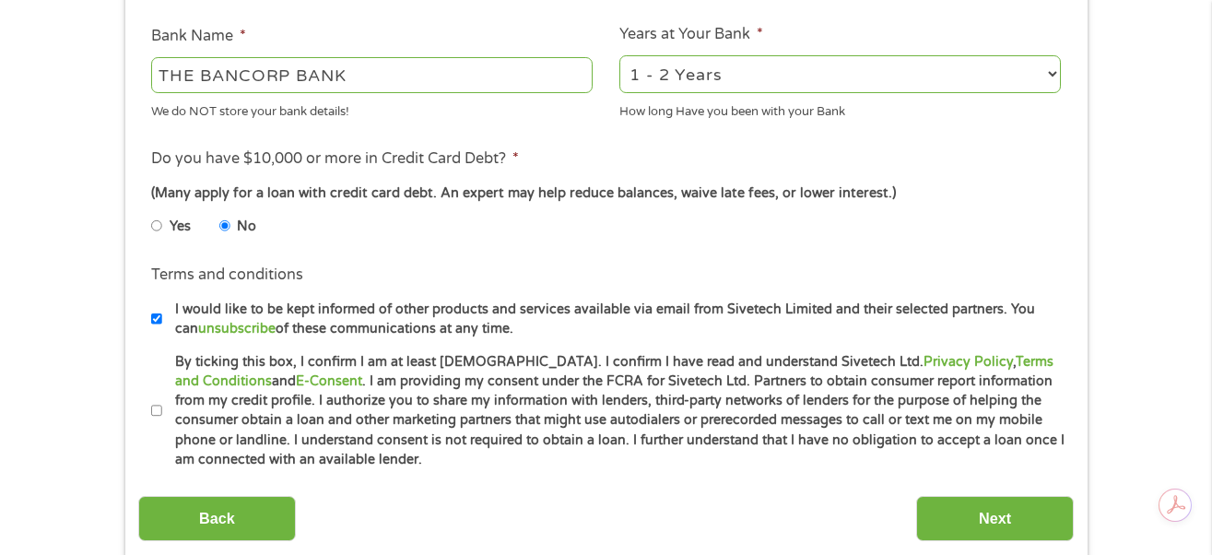
click at [156, 408] on input "By ticking this box, I confirm I am at least 18 years old. I confirm I have rea…" at bounding box center [156, 410] width 11 height 29
checkbox input "true"
click at [1002, 515] on input "Next" at bounding box center [995, 518] width 158 height 45
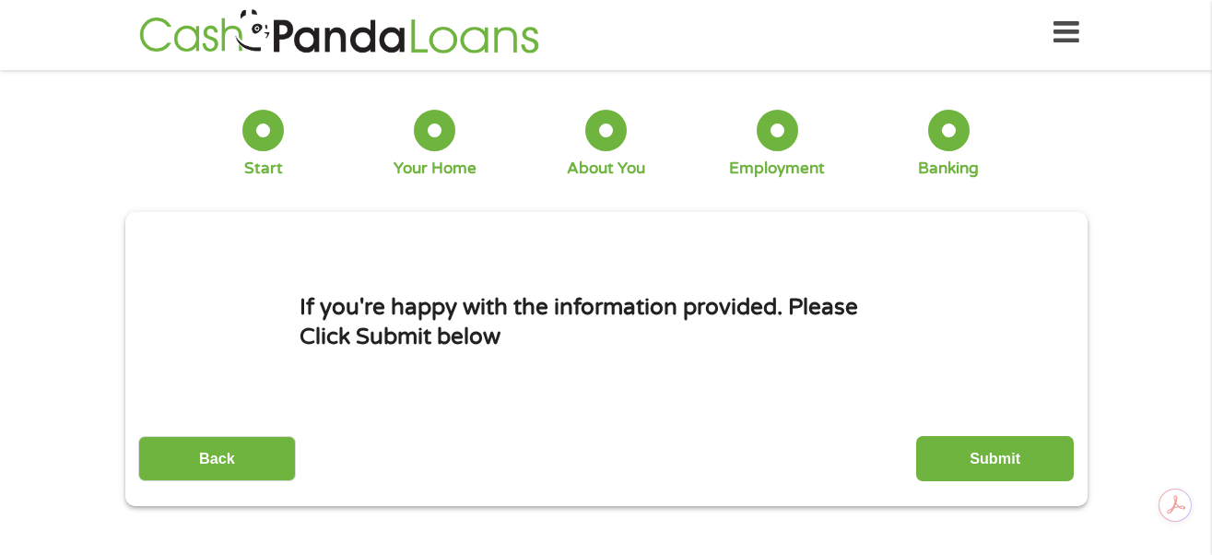
scroll to position [0, 0]
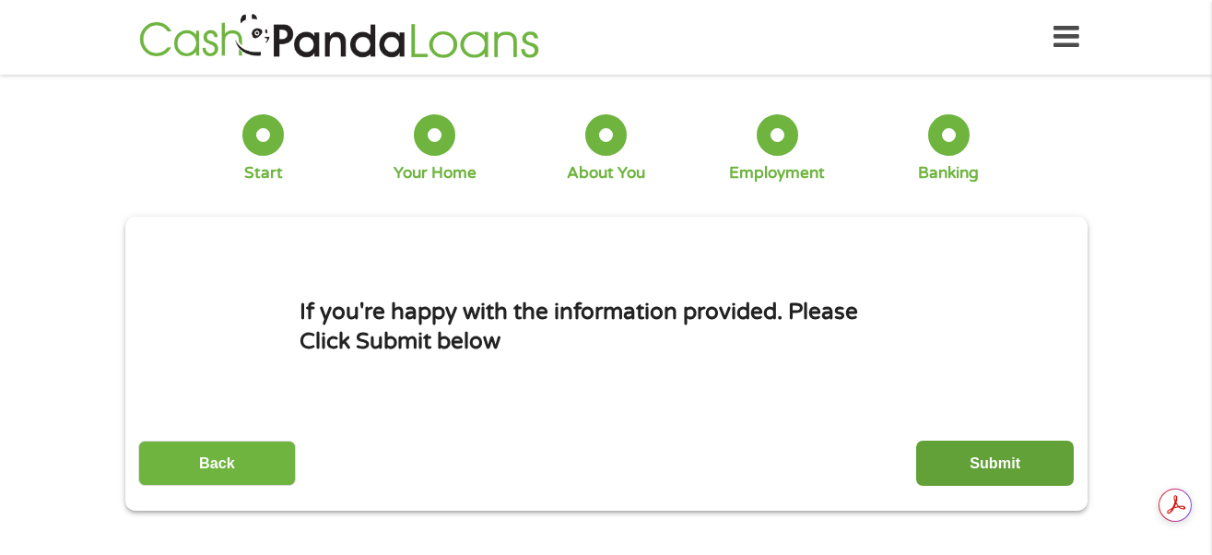
click at [1005, 460] on input "Submit" at bounding box center [995, 463] width 158 height 45
